Goal: Task Accomplishment & Management: Manage account settings

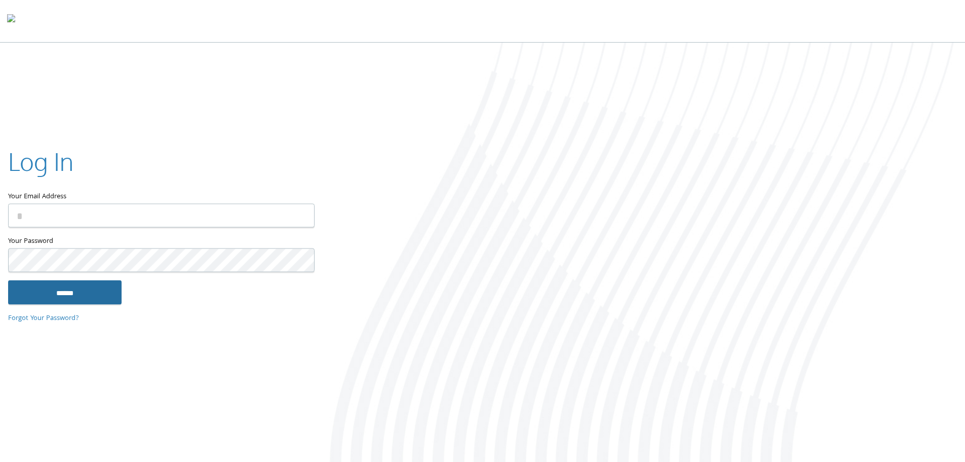
type input "**********"
click at [46, 292] on input "******" at bounding box center [65, 292] width 114 height 24
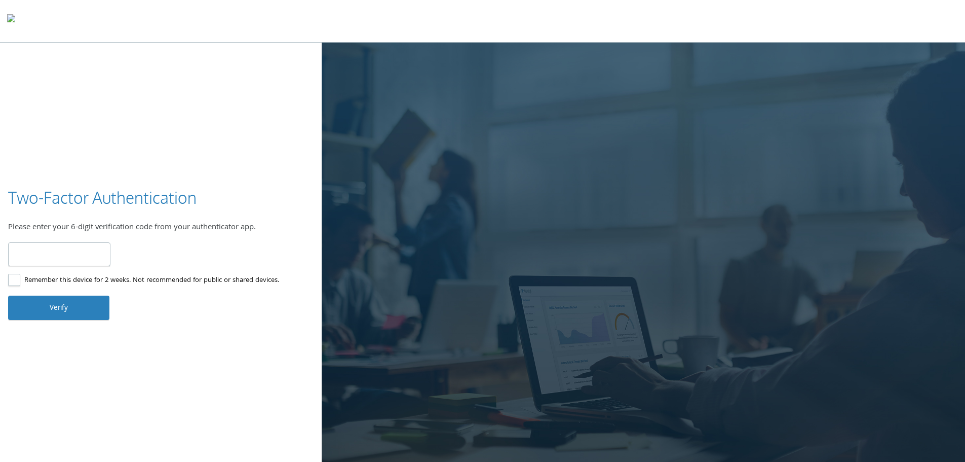
click at [91, 254] on input "number" at bounding box center [59, 254] width 102 height 24
type input "******"
